Goal: Task Accomplishment & Management: Use online tool/utility

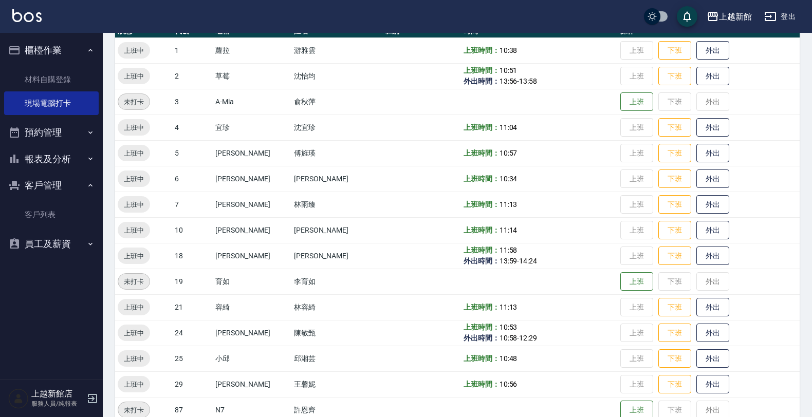
scroll to position [64, 0]
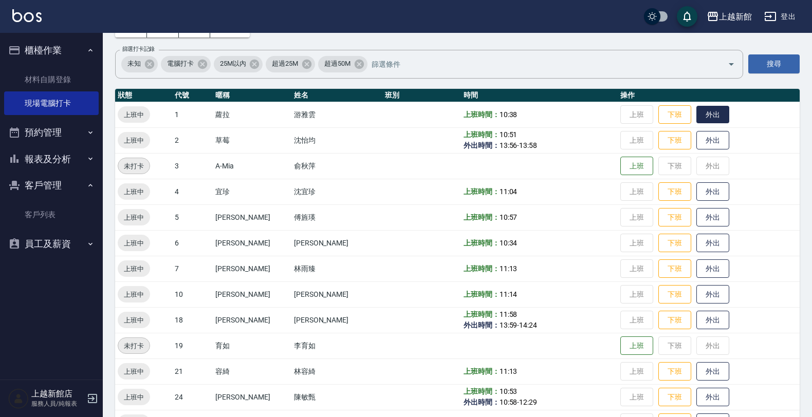
click at [702, 106] on button "外出" at bounding box center [712, 115] width 33 height 18
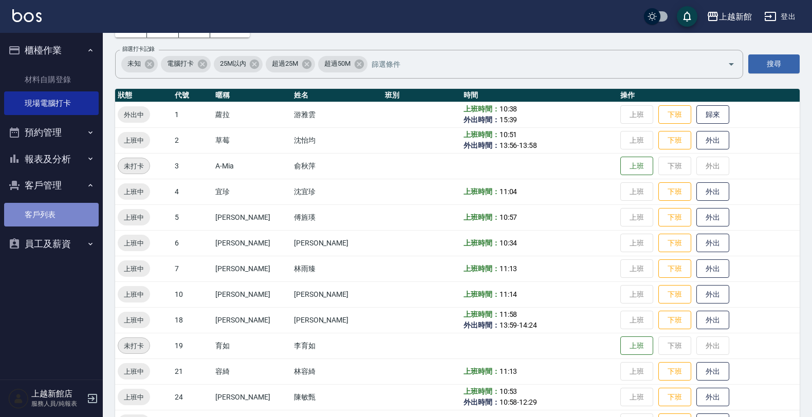
click at [62, 207] on link "客戶列表" at bounding box center [51, 215] width 95 height 24
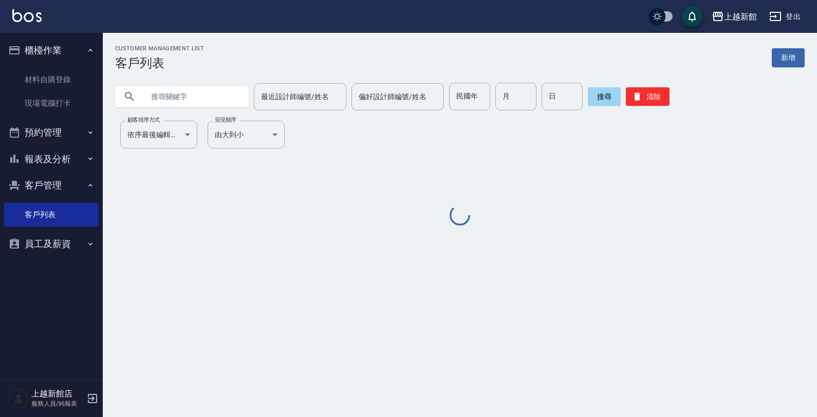
click at [177, 89] on input "text" at bounding box center [192, 97] width 97 height 28
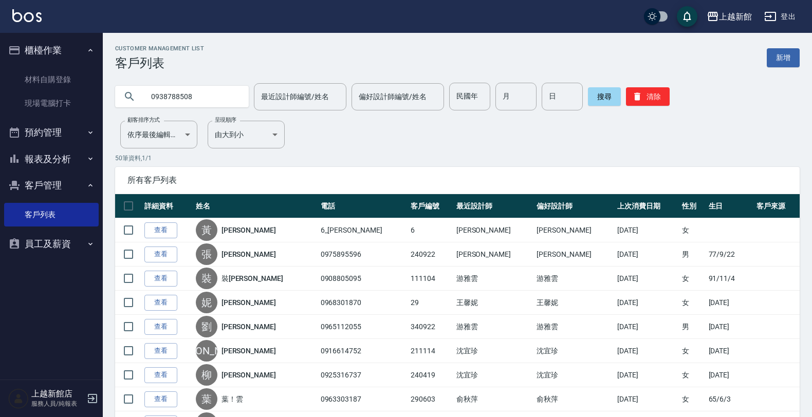
type input "0938788508"
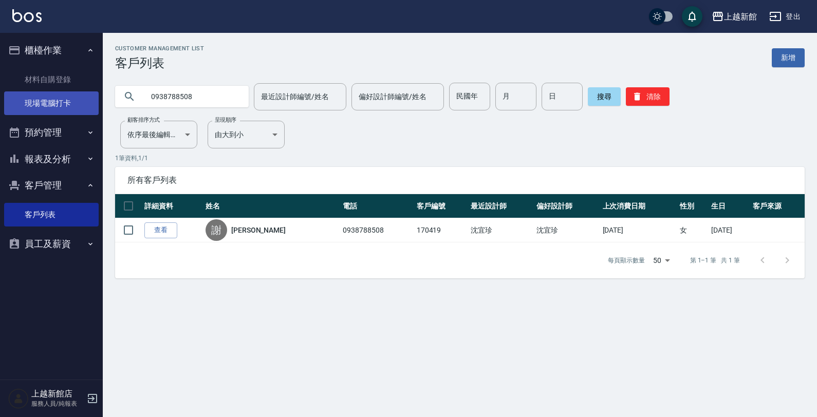
click at [64, 94] on link "現場電腦打卡" at bounding box center [51, 103] width 95 height 24
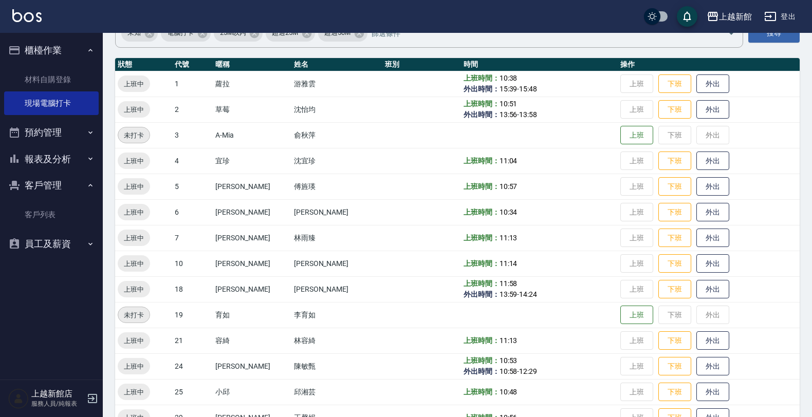
scroll to position [224, 0]
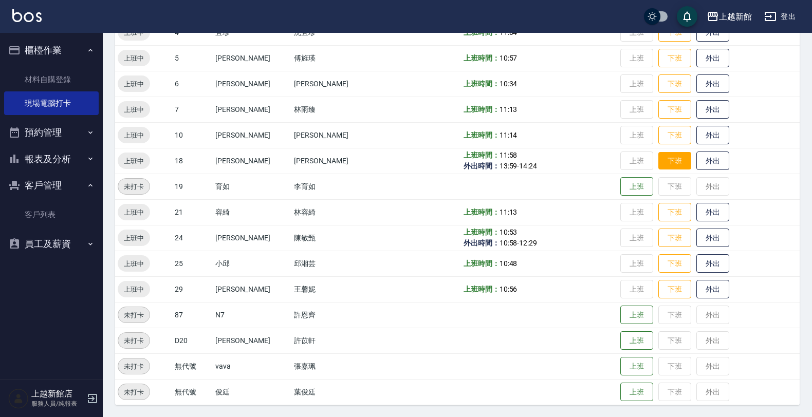
click at [658, 162] on button "下班" at bounding box center [674, 161] width 33 height 18
